Goal: Task Accomplishment & Management: Use online tool/utility

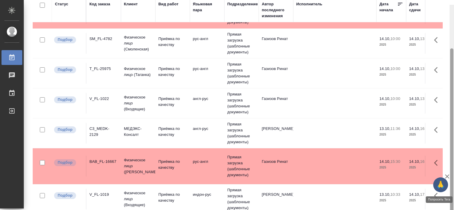
scroll to position [55, 0]
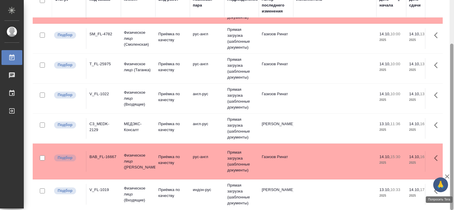
drag, startPoint x: 452, startPoint y: 142, endPoint x: 442, endPoint y: 187, distance: 46.0
click at [442, 187] on div "🙏 .cls-1 fill:#fff; AWATERA [PERSON_NAME] Работы 0 Чаты График Выйти Работы Ста…" at bounding box center [227, 105] width 454 height 210
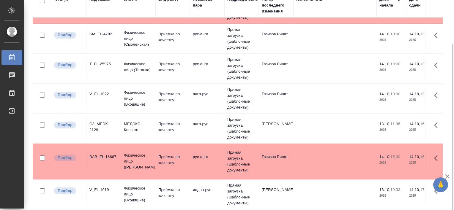
drag, startPoint x: 104, startPoint y: 207, endPoint x: 131, endPoint y: 208, distance: 27.0
click at [131, 208] on div "Работы Стандартные настройки Статус Вид работ Подразделение 1 1 из 1 страниц Ст…" at bounding box center [239, 77] width 421 height 265
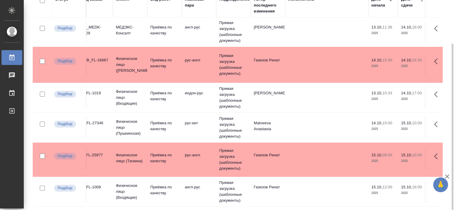
scroll to position [424, 0]
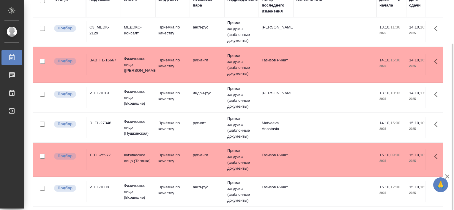
click at [106, 90] on div "V_FL-1019" at bounding box center [103, 93] width 29 height 6
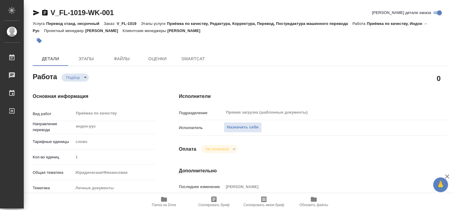
type textarea "x"
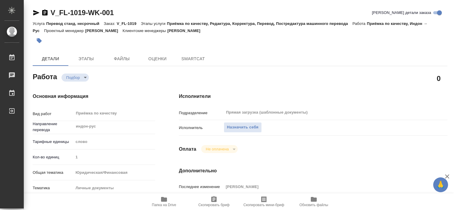
type textarea "x"
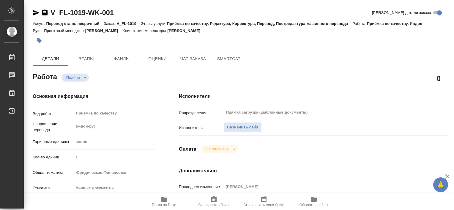
type textarea "x"
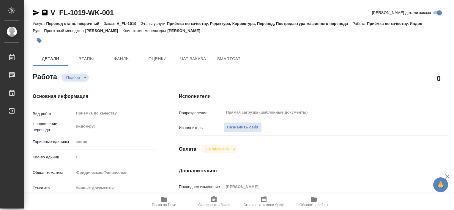
type textarea "x"
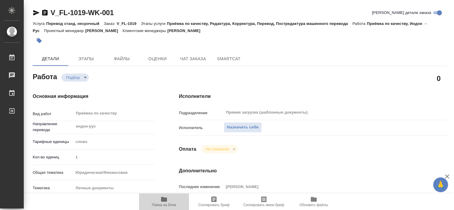
click at [159, 203] on span "Папка на Drive" at bounding box center [164, 205] width 24 height 4
